Goal: Find specific page/section: Find specific page/section

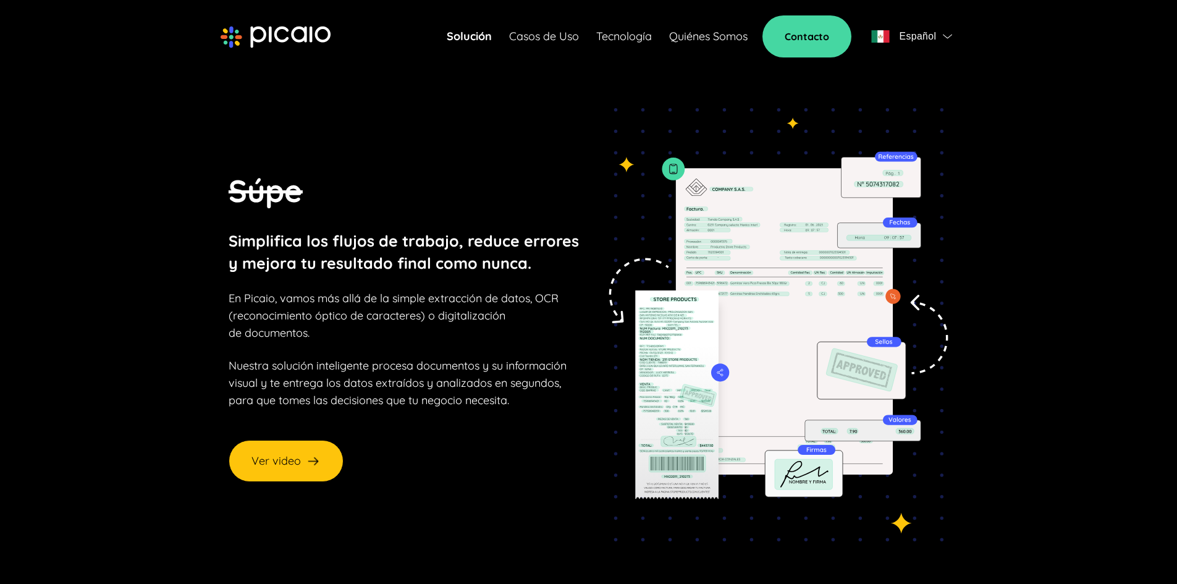
click at [630, 35] on link "Tecnología" at bounding box center [624, 36] width 56 height 17
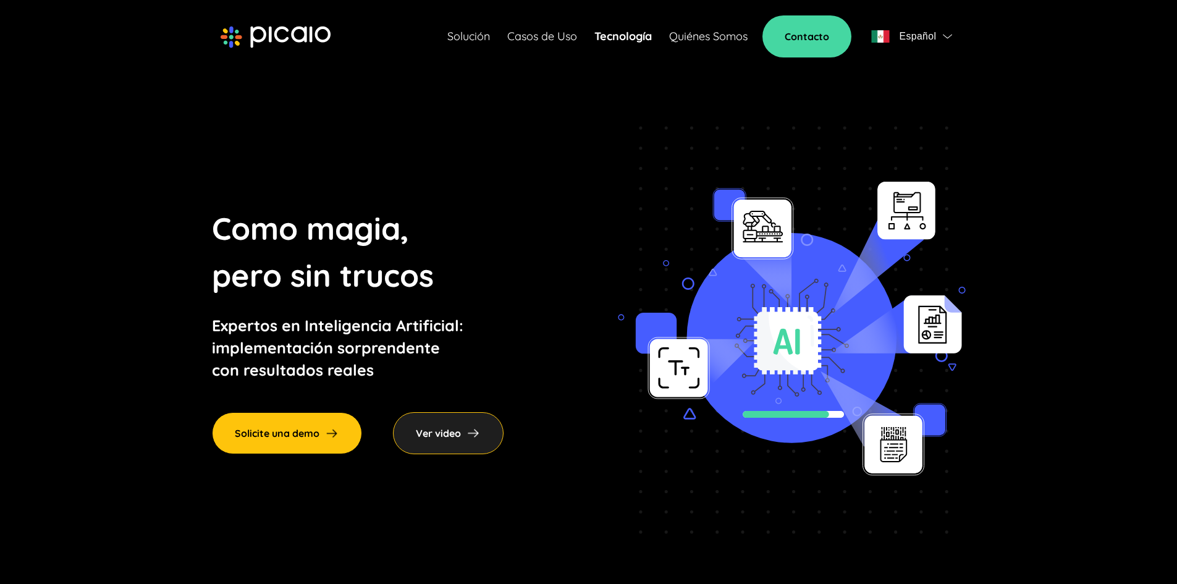
click at [717, 40] on link "Quiénes Somos" at bounding box center [708, 36] width 78 height 17
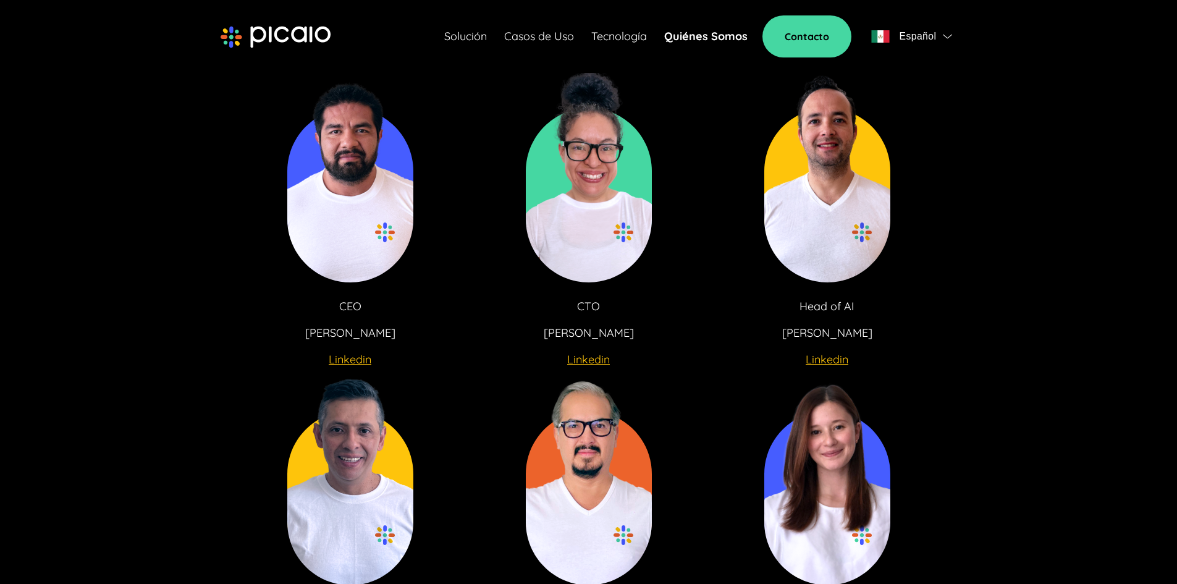
scroll to position [2224, 0]
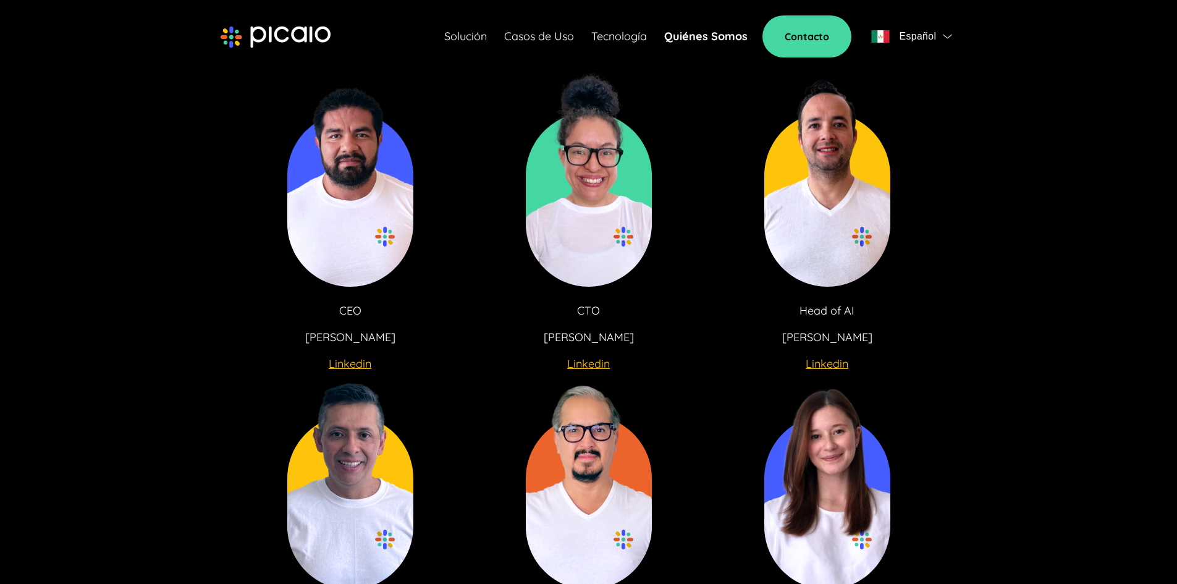
click at [357, 367] on u "Linkedin" at bounding box center [350, 364] width 43 height 14
